Goal: Information Seeking & Learning: Learn about a topic

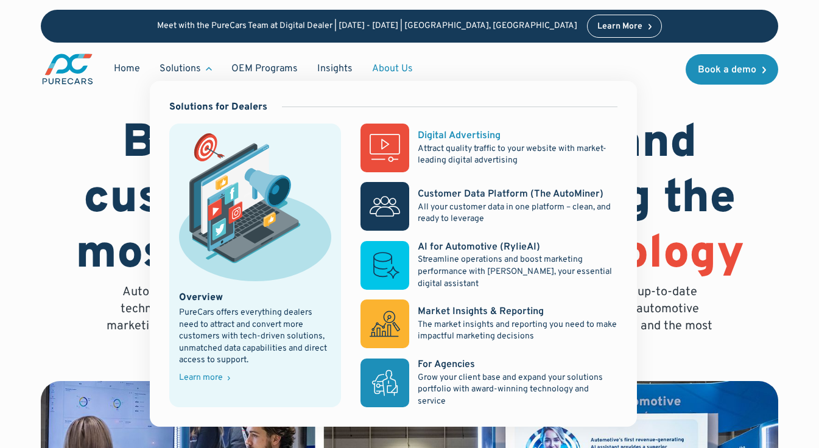
click at [408, 149] on rect at bounding box center [384, 148] width 49 height 49
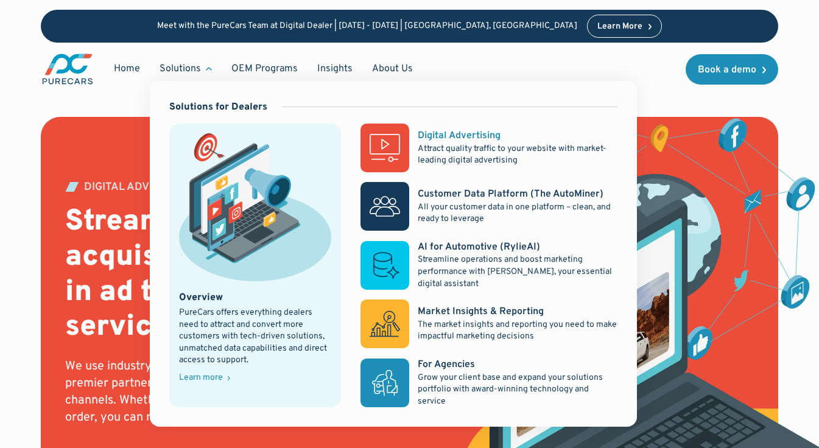
click at [437, 134] on div "Digital Advertising" at bounding box center [459, 135] width 83 height 13
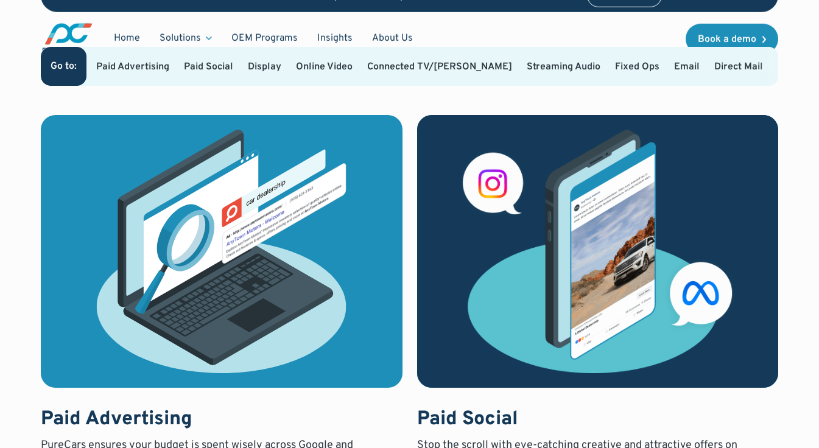
scroll to position [792, 0]
